Goal: Find specific page/section: Find specific page/section

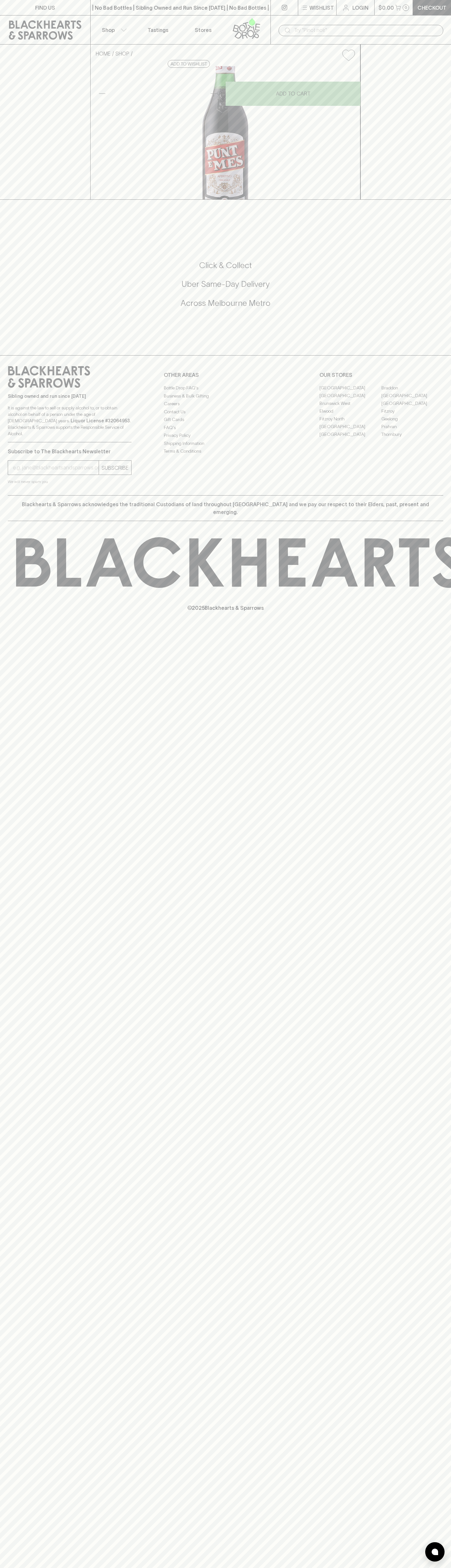
click at [2, 8] on link "FIND US" at bounding box center [45, 7] width 91 height 15
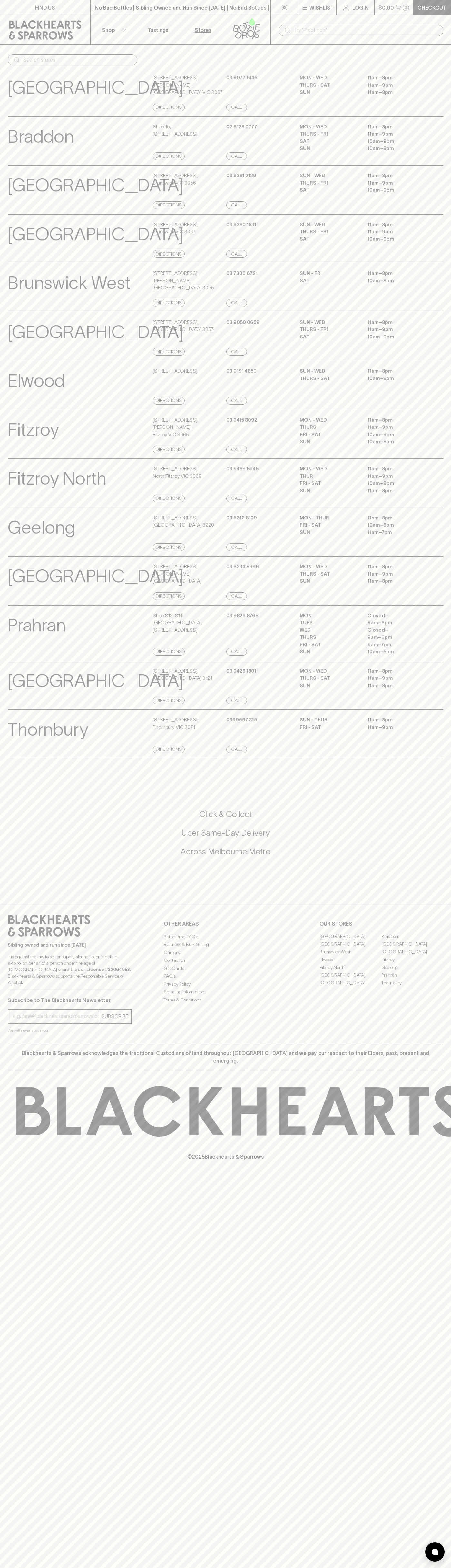
click at [423, 1304] on div "FIND US | No Bad Bottles | Sibling Owned and Run Since [DATE] | No Bad Bottles …" at bounding box center [225, 784] width 451 height 1568
click at [42, 1568] on html "FIND US | No Bad Bottles | Sibling Owned and Run Since [DATE] | No Bad Bottles …" at bounding box center [225, 784] width 451 height 1568
click at [25, 132] on p "Braddon" at bounding box center [40, 136] width 66 height 27
